Goal: Task Accomplishment & Management: Use online tool/utility

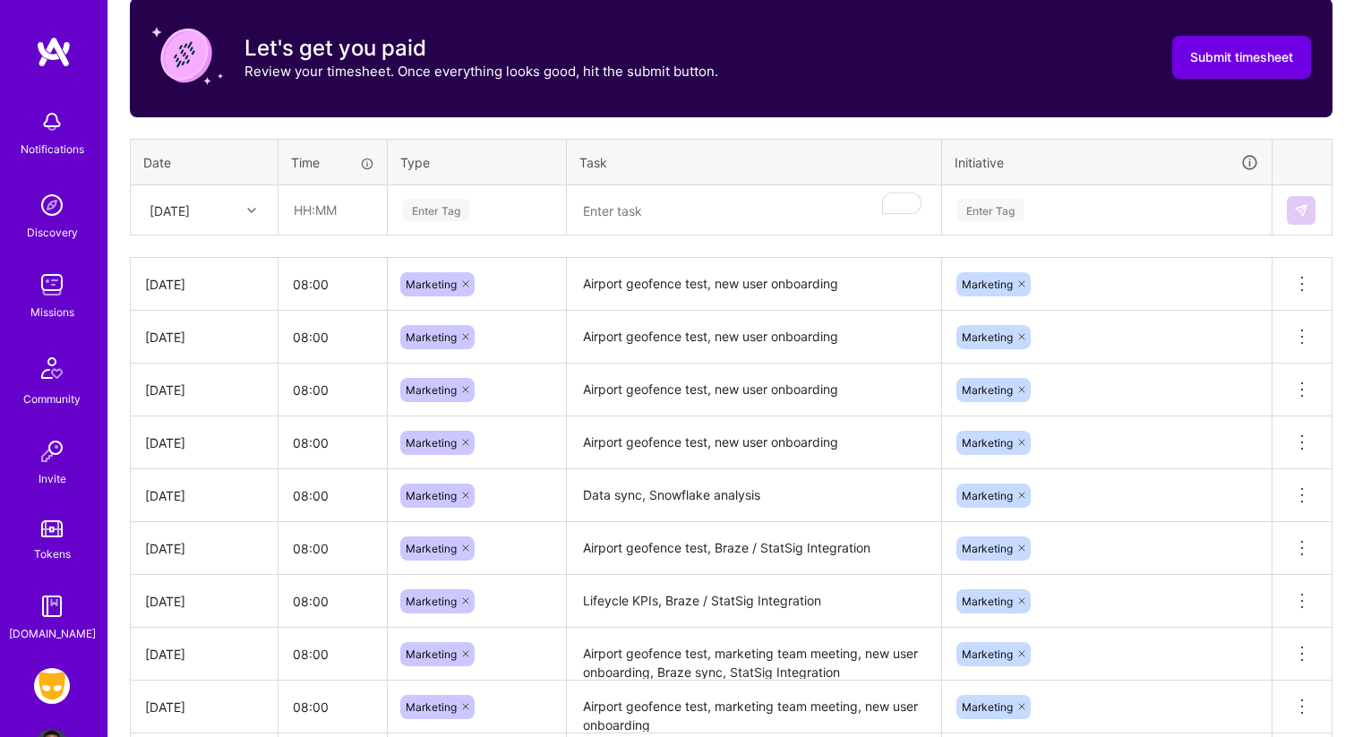
scroll to position [551, 0]
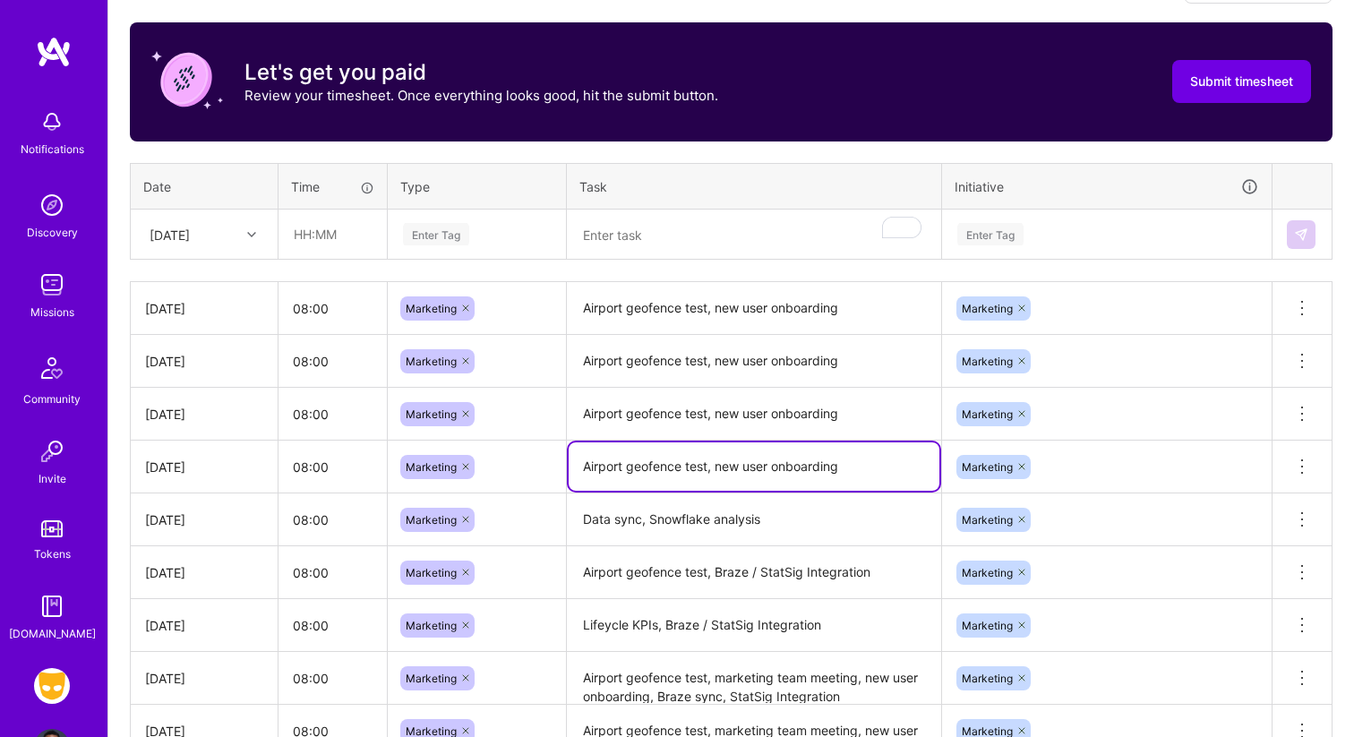
click at [766, 471] on textarea "Airport geofence test, new user onboarding" at bounding box center [753, 466] width 371 height 48
drag, startPoint x: 863, startPoint y: 463, endPoint x: 572, endPoint y: 462, distance: 291.0
click at [572, 462] on textarea "Airport geofence test, new user onboarding" at bounding box center [753, 466] width 371 height 48
drag, startPoint x: 851, startPoint y: 415, endPoint x: 582, endPoint y: 415, distance: 269.5
click at [581, 415] on textarea "Airport geofence test, new user onboarding" at bounding box center [753, 413] width 371 height 48
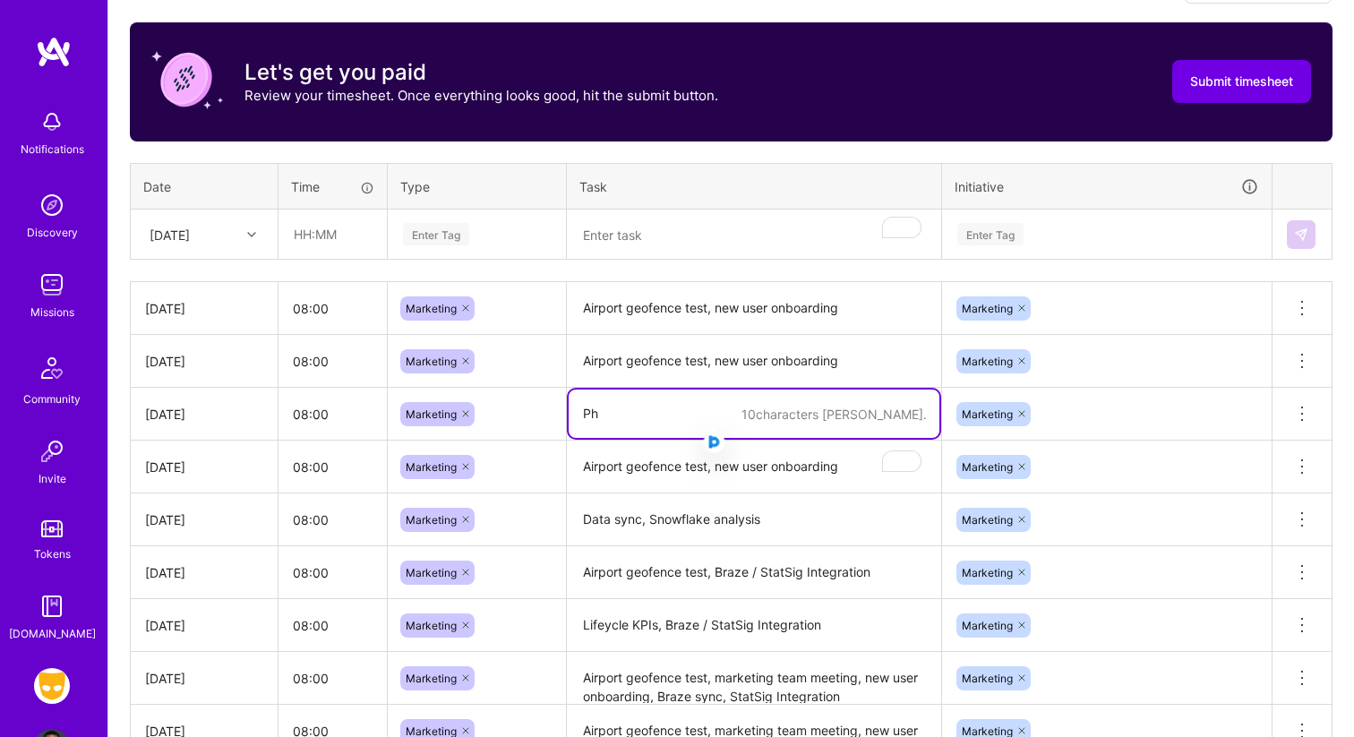
type textarea "P"
click at [697, 417] on textarea "Profile photo analysis" at bounding box center [753, 413] width 371 height 48
type textarea "Profile photo prompt analysis"
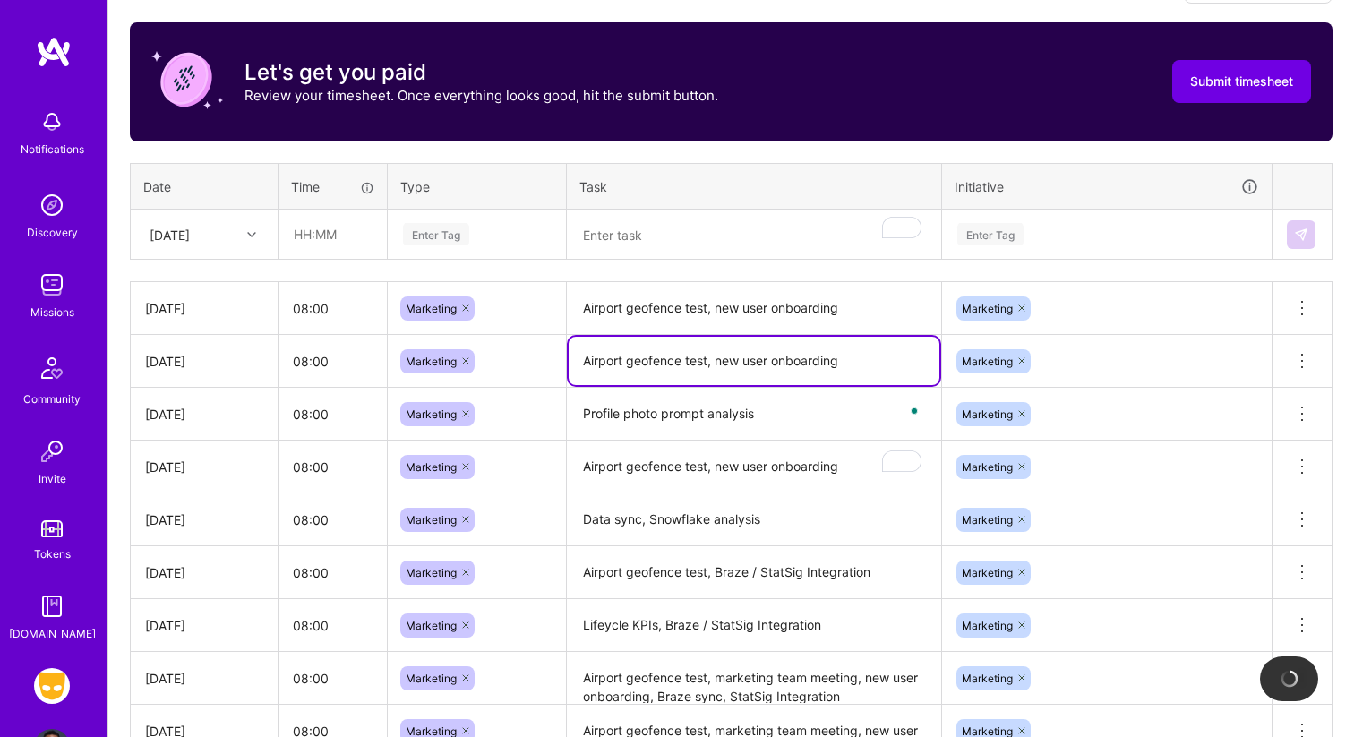
click at [770, 365] on textarea "Airport geofence test, new user onboarding" at bounding box center [753, 361] width 371 height 48
drag, startPoint x: 721, startPoint y: 364, endPoint x: 500, endPoint y: 364, distance: 220.2
click at [500, 364] on tr "[DATE] 08:00 Marketing Airport geofence test, new user onboarding Marketing Del…" at bounding box center [731, 361] width 1201 height 53
type textarea "New user onboarding"
click at [788, 290] on textarea "Airport geofence test, new user onboarding" at bounding box center [753, 308] width 371 height 49
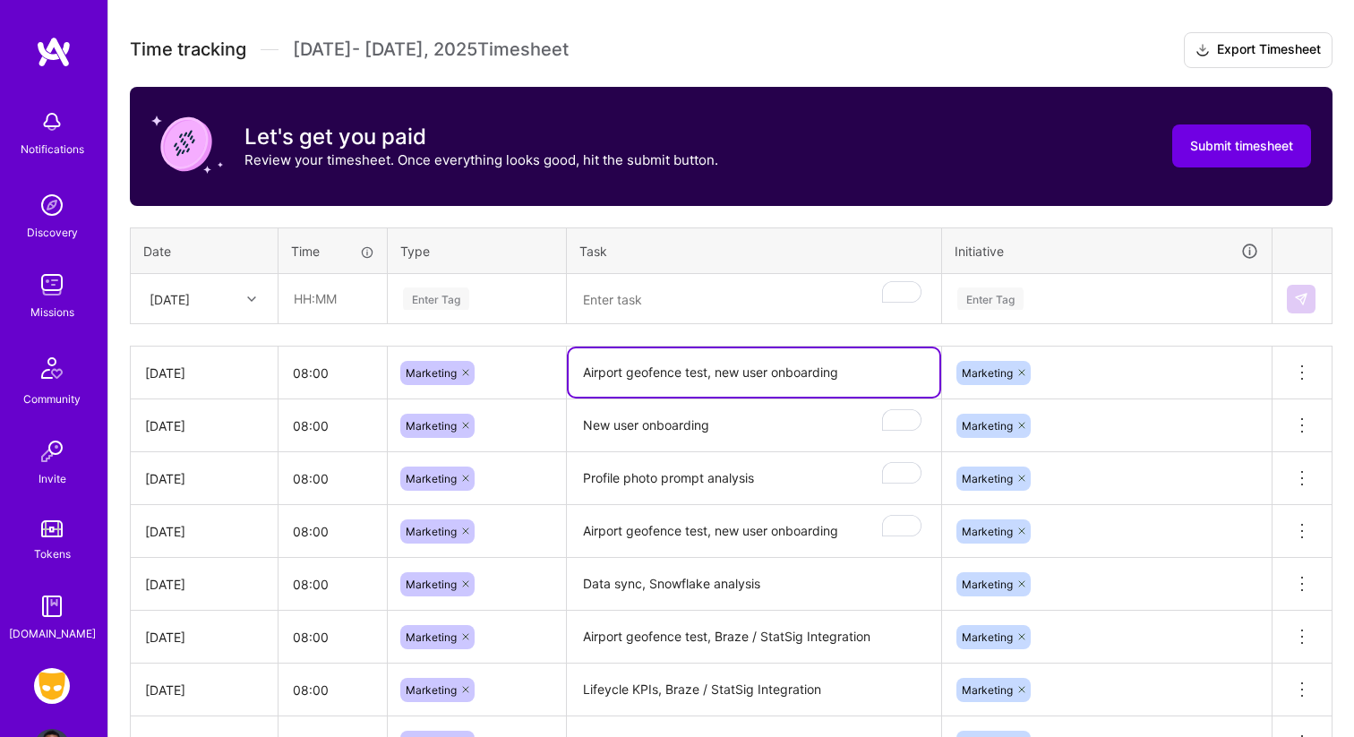
scroll to position [0, 0]
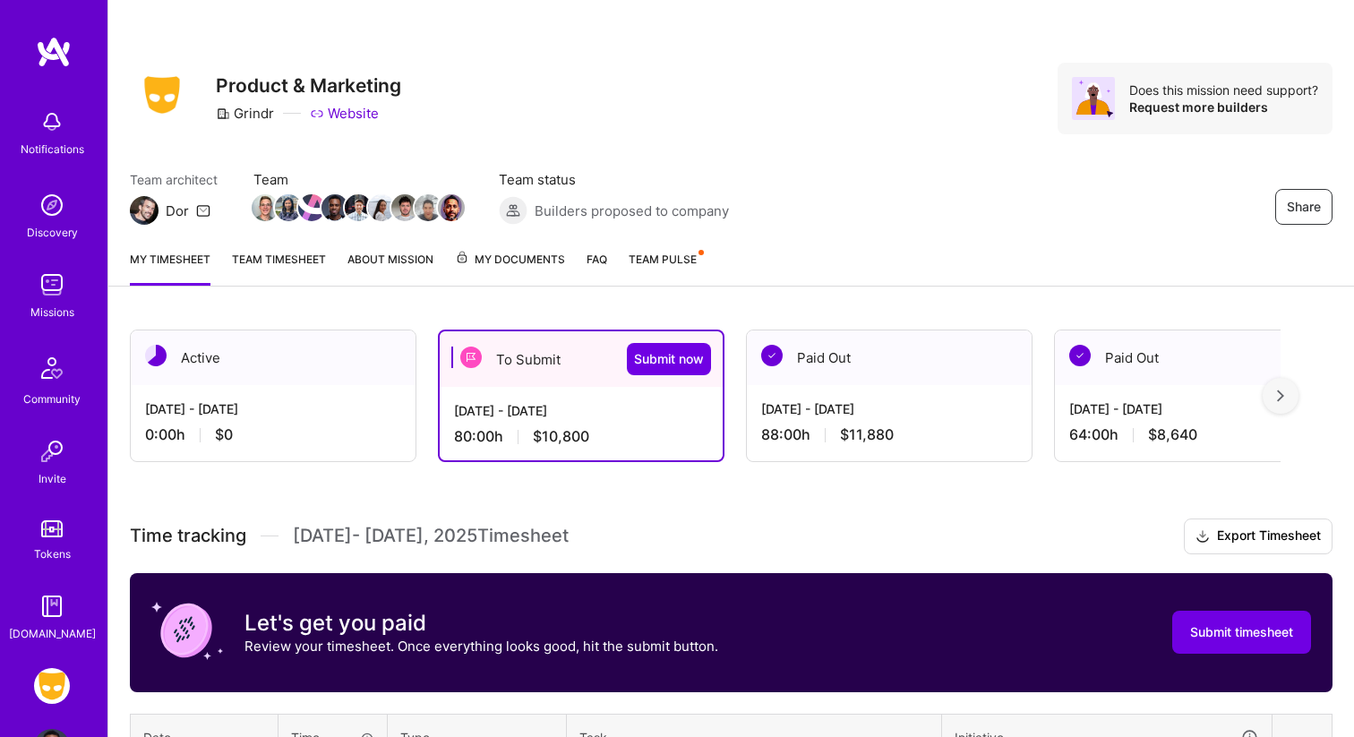
click at [952, 265] on div "My timesheet Team timesheet About Mission My Documents FAQ Team Pulse" at bounding box center [730, 260] width 1245 height 51
